Goal: Use online tool/utility: Utilize a website feature to perform a specific function

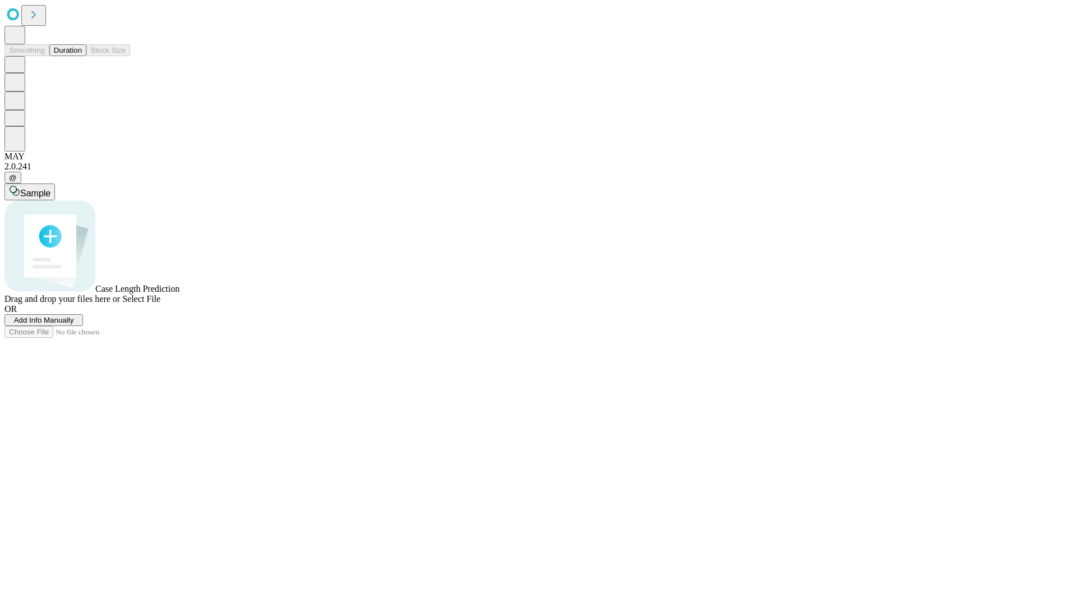
click at [74, 324] on span "Add Info Manually" at bounding box center [44, 320] width 60 height 8
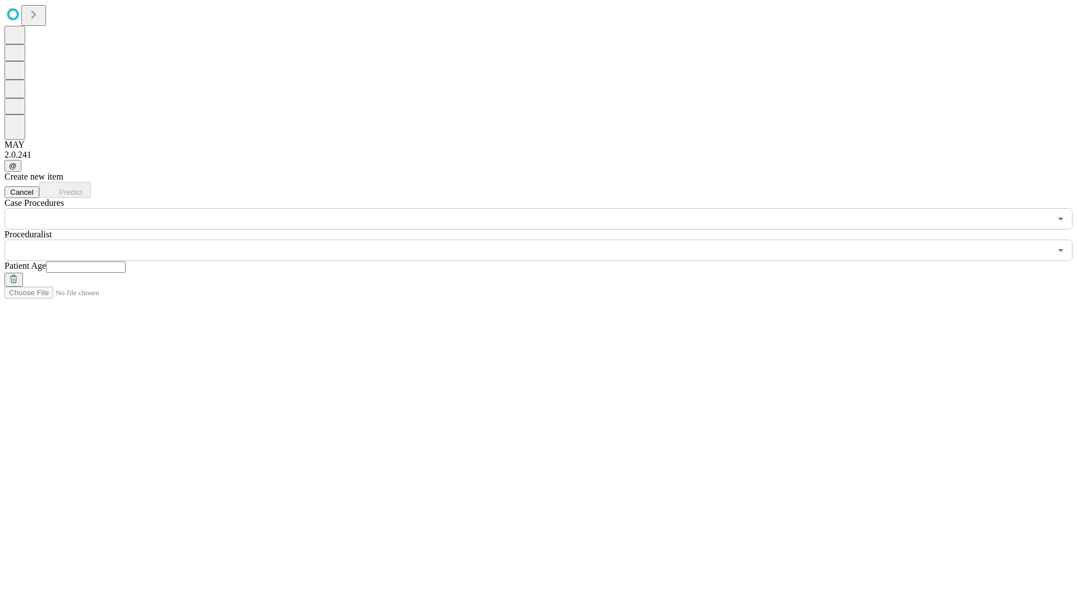
click at [126, 261] on input "text" at bounding box center [86, 266] width 80 height 11
type input "*"
click at [546, 239] on input "text" at bounding box center [527, 249] width 1046 height 21
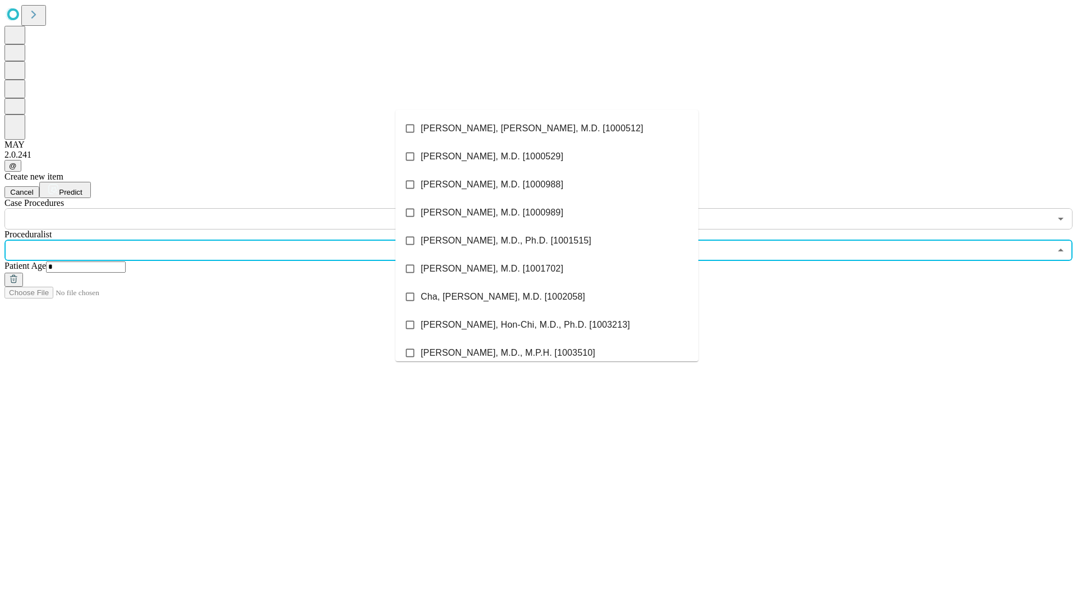
click at [547, 128] on li "[PERSON_NAME], [PERSON_NAME], M.D. [1000512]" at bounding box center [546, 128] width 303 height 28
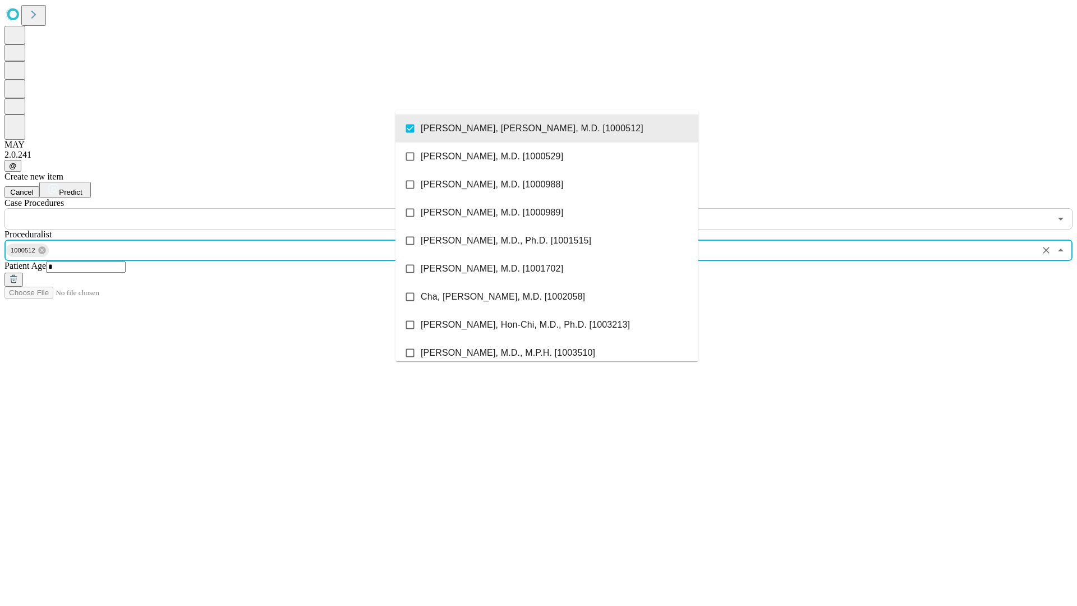
click at [236, 208] on input "text" at bounding box center [527, 218] width 1046 height 21
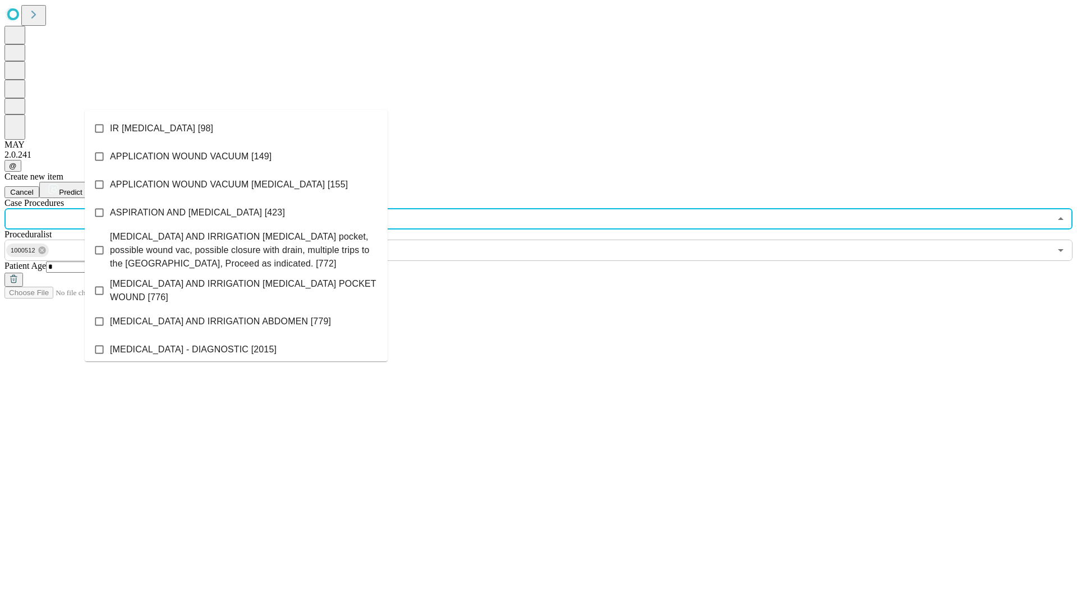
click at [236, 128] on li "IR [MEDICAL_DATA] [98]" at bounding box center [236, 128] width 303 height 28
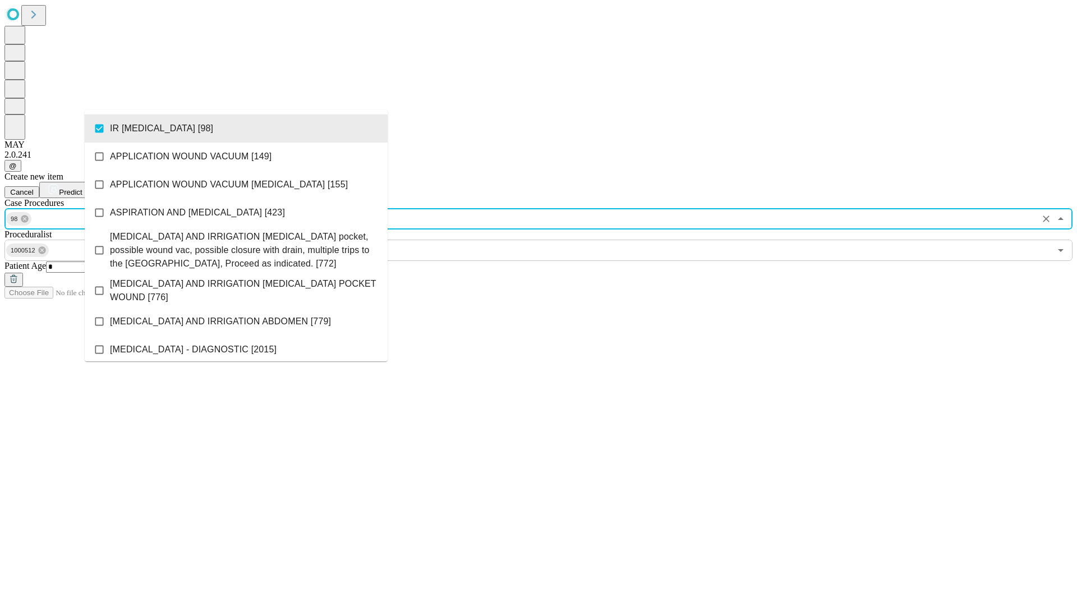
click at [82, 188] on span "Predict" at bounding box center [70, 192] width 23 height 8
